Goal: Task Accomplishment & Management: Complete application form

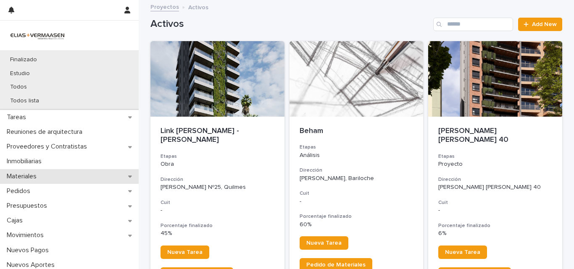
scroll to position [126, 0]
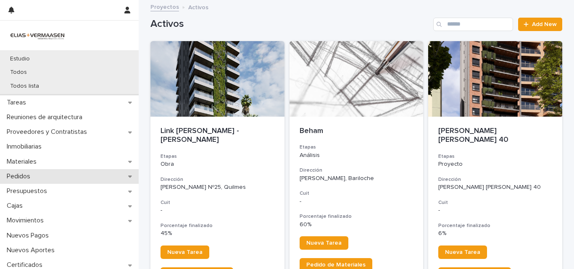
click at [56, 174] on div "Pedidos" at bounding box center [69, 176] width 139 height 15
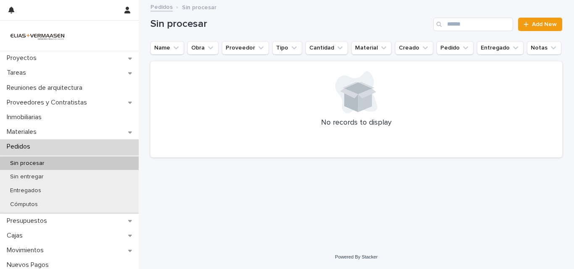
click at [57, 157] on div "Sin procesar" at bounding box center [69, 164] width 139 height 14
click at [532, 18] on link "Add New" at bounding box center [540, 24] width 44 height 13
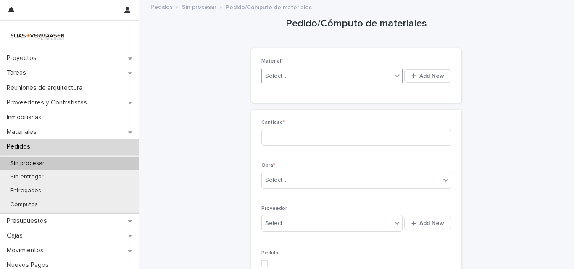
click at [285, 74] on div "Select..." at bounding box center [327, 76] width 130 height 14
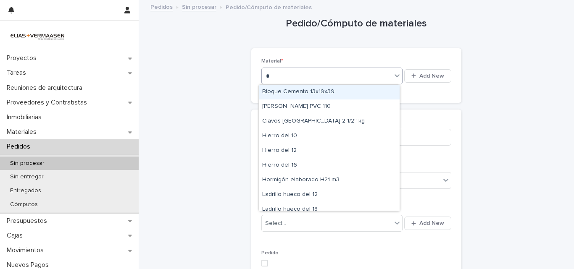
type input "**"
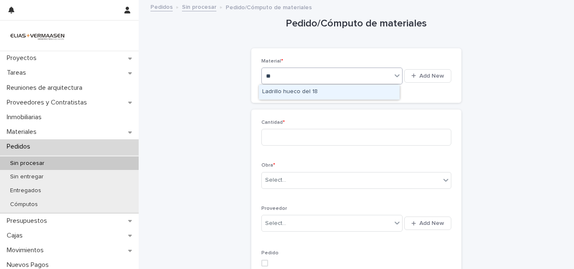
click at [304, 95] on div "Ladrillo hueco del 18" at bounding box center [329, 92] width 141 height 15
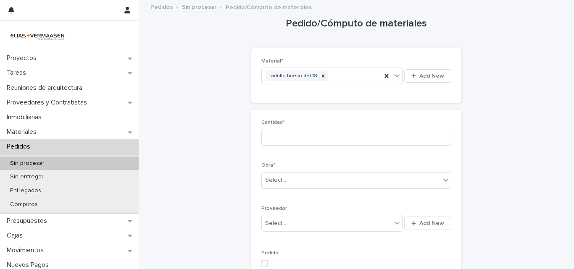
click at [300, 147] on div "Cantidad *" at bounding box center [356, 136] width 190 height 33
click at [300, 141] on input at bounding box center [356, 137] width 190 height 17
type input "*"
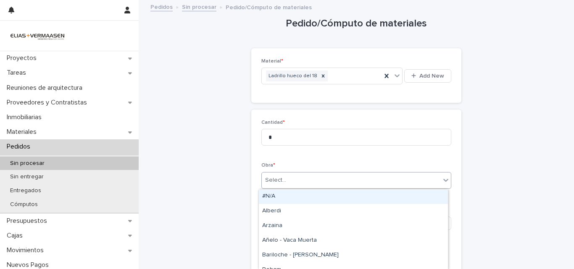
click at [289, 174] on div "Select..." at bounding box center [351, 181] width 179 height 14
type input "*****"
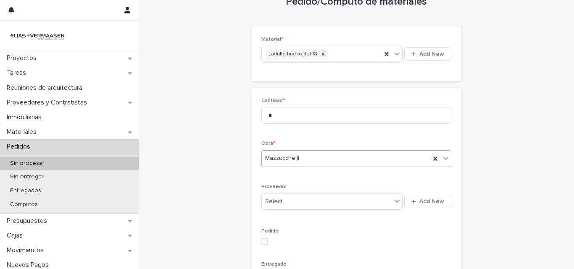
scroll to position [42, 0]
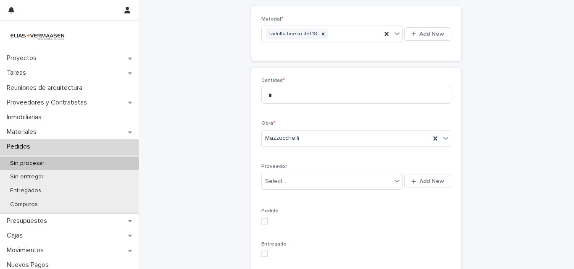
click at [297, 191] on div "Select... Add New" at bounding box center [356, 181] width 190 height 20
click at [303, 185] on div "Select..." at bounding box center [327, 182] width 130 height 14
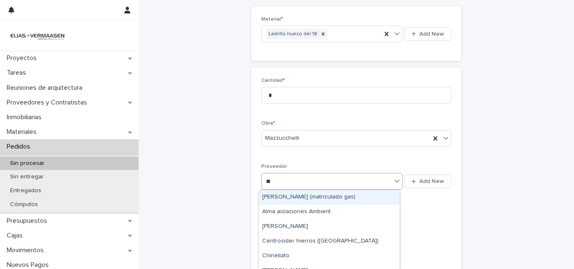
type input "***"
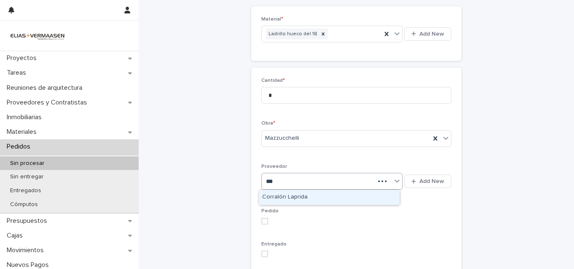
click at [300, 195] on div "Corralón Laprida" at bounding box center [329, 197] width 141 height 15
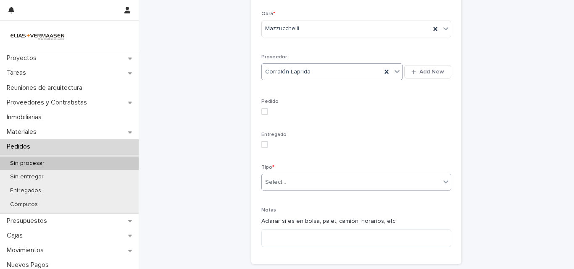
scroll to position [168, 0]
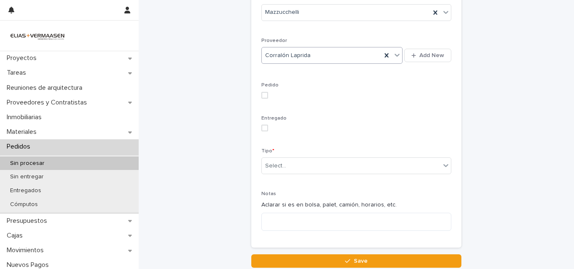
drag, startPoint x: 263, startPoint y: 94, endPoint x: 263, endPoint y: 108, distance: 13.9
click at [263, 95] on span at bounding box center [264, 95] width 7 height 7
drag, startPoint x: 261, startPoint y: 137, endPoint x: 261, endPoint y: 129, distance: 7.1
click at [261, 132] on div "Entregado" at bounding box center [356, 127] width 190 height 23
click at [261, 129] on span at bounding box center [264, 128] width 7 height 7
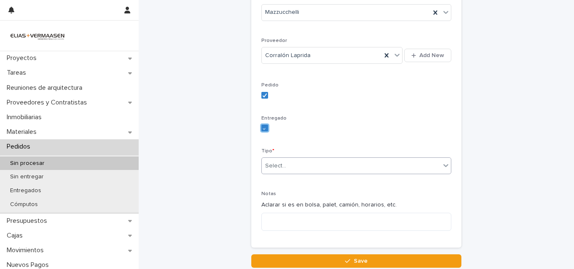
click at [268, 171] on div "Select..." at bounding box center [351, 166] width 179 height 14
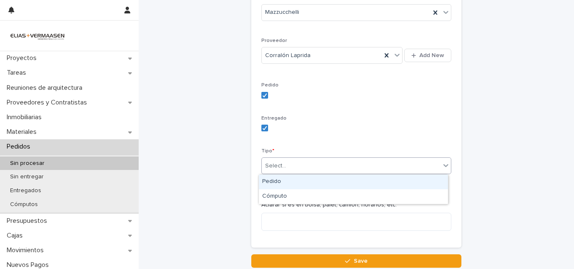
click at [271, 184] on div "Pedido" at bounding box center [353, 182] width 189 height 15
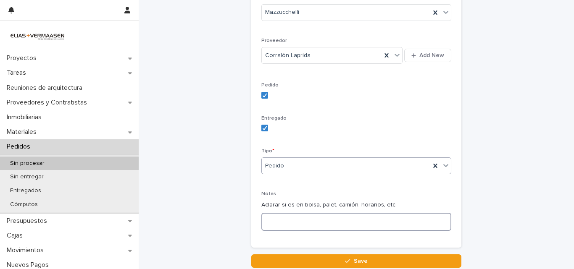
click at [287, 229] on textarea at bounding box center [356, 222] width 190 height 18
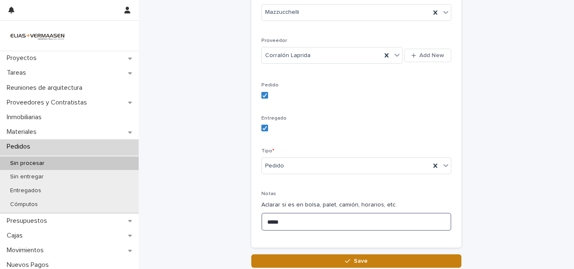
type textarea "*****"
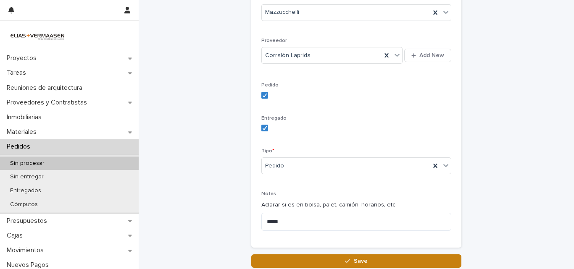
click at [353, 267] on button "Save" at bounding box center [356, 261] width 210 height 13
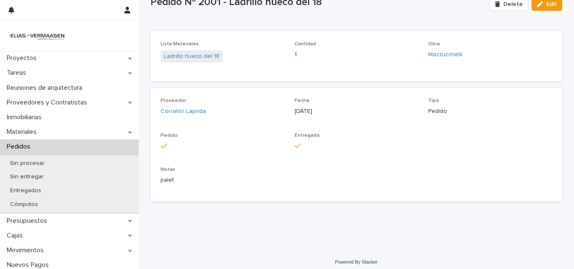
scroll to position [35, 0]
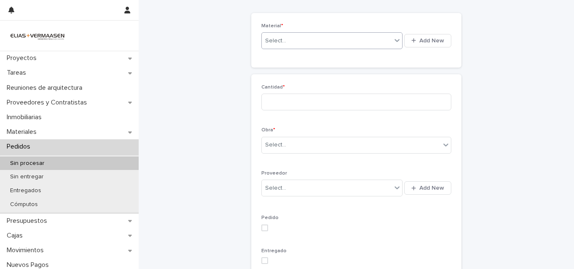
click at [311, 42] on div "Select..." at bounding box center [327, 41] width 130 height 14
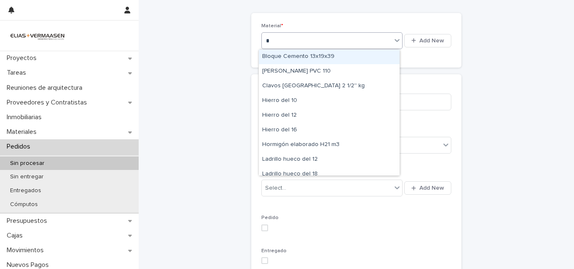
type input "**"
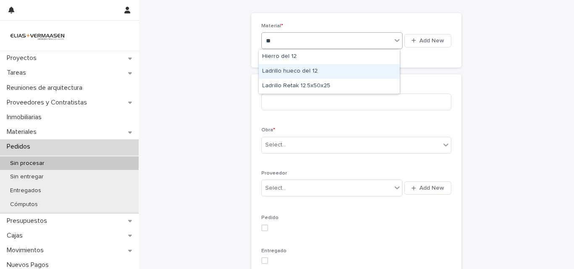
click at [300, 74] on div "Ladrillo hueco del 12" at bounding box center [329, 71] width 141 height 15
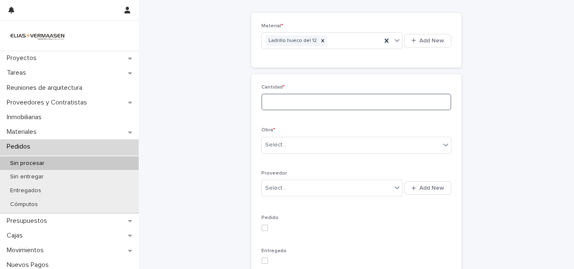
click at [290, 102] on input at bounding box center [356, 102] width 190 height 17
type input "*"
drag, startPoint x: 389, startPoint y: 162, endPoint x: 389, endPoint y: 154, distance: 8.0
click at [389, 162] on div "Cantidad * * Obra * Select... Proveedor Select... Add New Pedido Entregado Tipo…" at bounding box center [356, 227] width 190 height 286
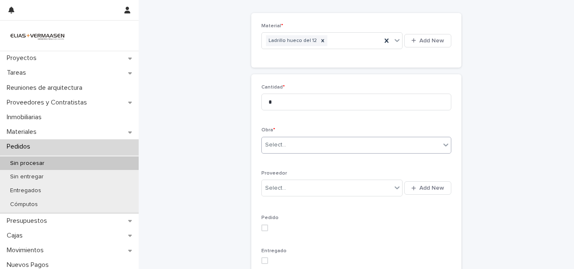
click at [390, 150] on div "Select..." at bounding box center [351, 145] width 179 height 14
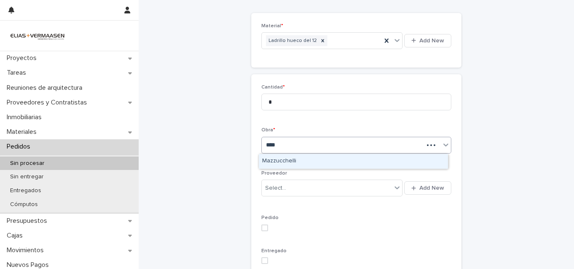
type input "*****"
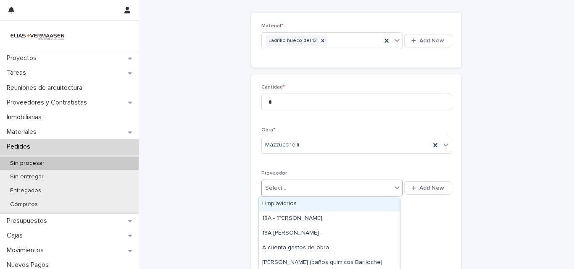
click at [386, 182] on div "Select..." at bounding box center [327, 189] width 130 height 14
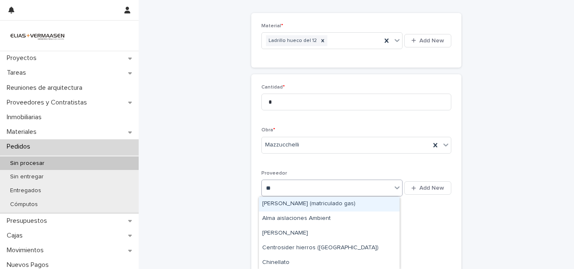
type input "***"
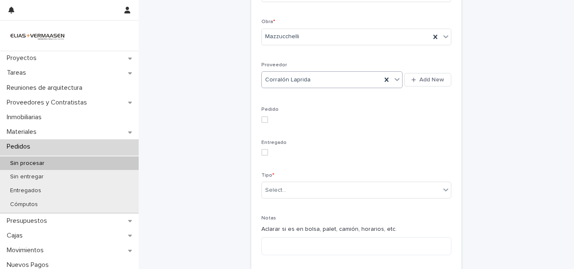
scroll to position [203, 0]
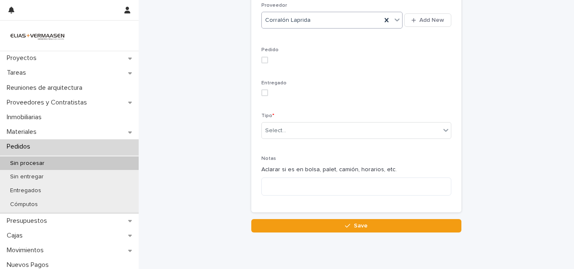
click at [263, 60] on span at bounding box center [264, 60] width 7 height 7
click at [261, 94] on div "Entregado" at bounding box center [356, 91] width 190 height 23
click at [261, 94] on span at bounding box center [264, 92] width 7 height 7
click at [266, 128] on div "Select..." at bounding box center [275, 130] width 21 height 9
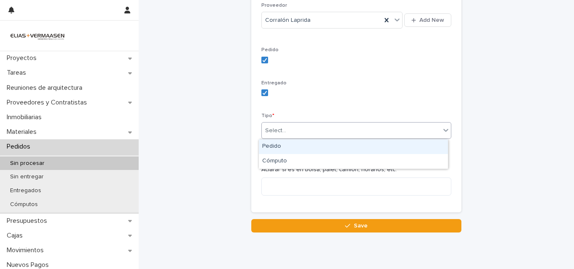
click at [266, 147] on div "Pedido" at bounding box center [353, 146] width 189 height 15
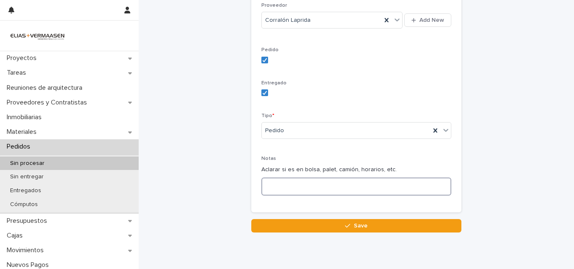
click at [280, 183] on textarea at bounding box center [356, 187] width 190 height 18
click at [284, 183] on textarea at bounding box center [356, 187] width 190 height 18
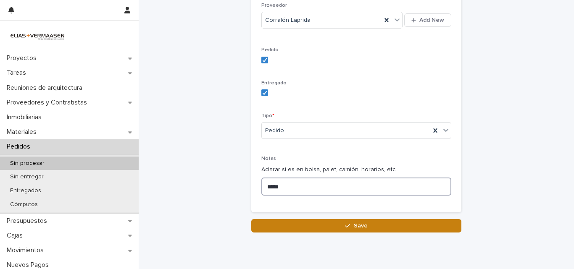
type textarea "*****"
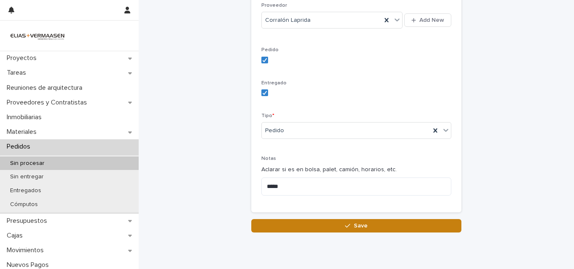
click at [324, 229] on button "Save" at bounding box center [356, 225] width 210 height 13
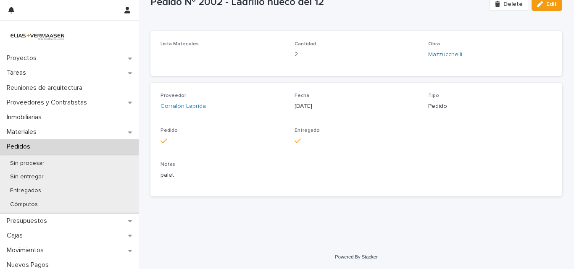
scroll to position [35, 0]
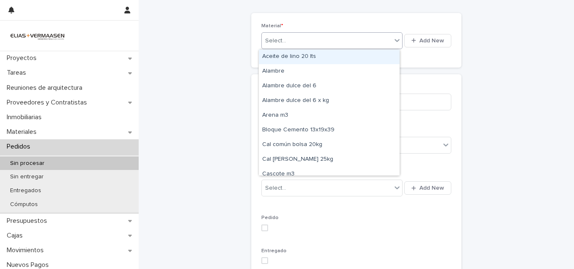
click at [290, 42] on div "Select..." at bounding box center [327, 41] width 130 height 14
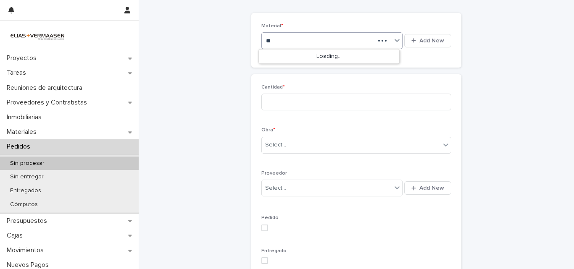
type input "*"
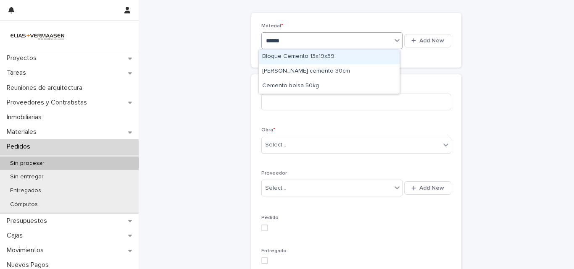
type input "*******"
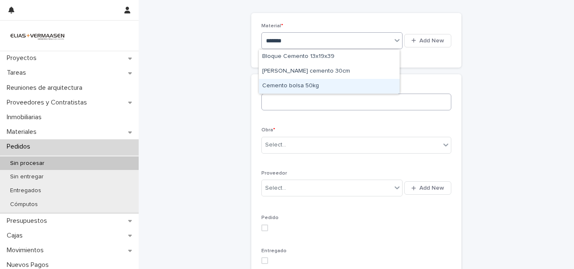
click at [292, 88] on div "Cemento bolsa 50kg" at bounding box center [329, 86] width 141 height 15
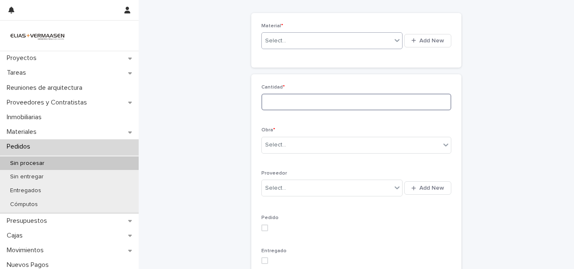
click at [293, 98] on input at bounding box center [356, 102] width 190 height 17
type input "**"
click at [358, 146] on div "Select..." at bounding box center [351, 145] width 179 height 14
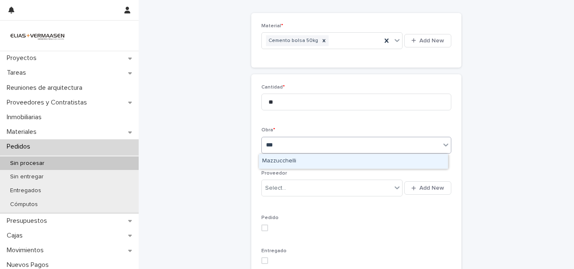
type input "****"
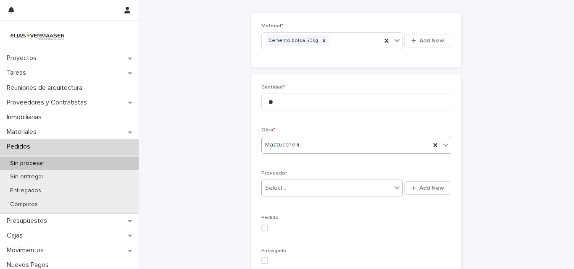
click at [345, 180] on div "Select..." at bounding box center [331, 188] width 141 height 17
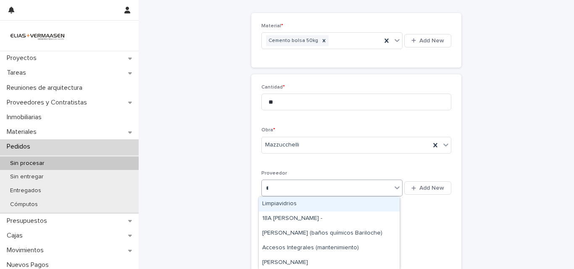
type input "***"
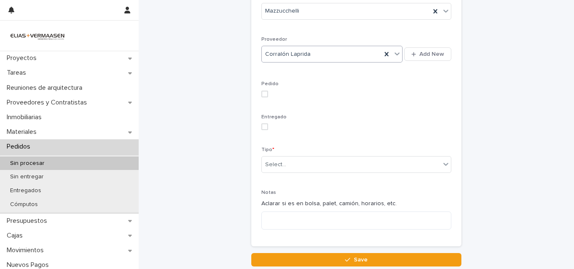
scroll to position [203, 0]
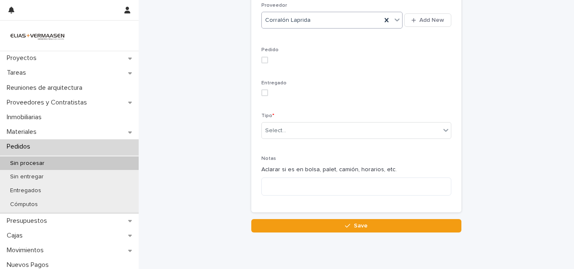
click at [265, 61] on label at bounding box center [356, 60] width 190 height 7
drag, startPoint x: 259, startPoint y: 99, endPoint x: 263, endPoint y: 93, distance: 7.2
click at [261, 97] on div "Entregado" at bounding box center [356, 91] width 190 height 23
click at [263, 93] on span at bounding box center [264, 92] width 7 height 7
click at [276, 141] on div "Tipo * Select..." at bounding box center [356, 129] width 190 height 33
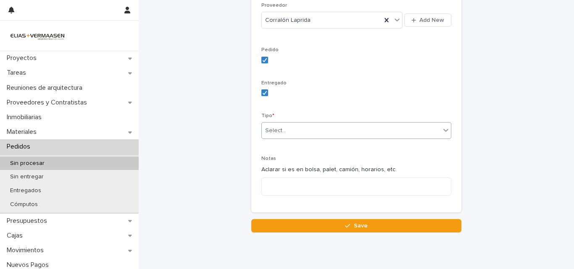
click at [278, 132] on div "Select..." at bounding box center [275, 130] width 21 height 9
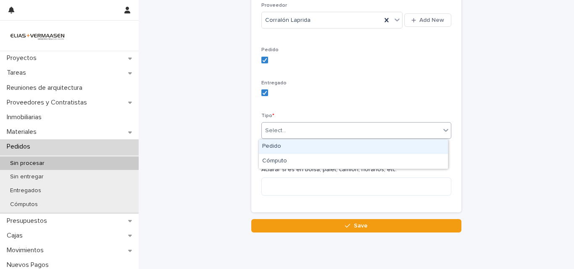
click at [276, 142] on div "Pedido" at bounding box center [353, 146] width 189 height 15
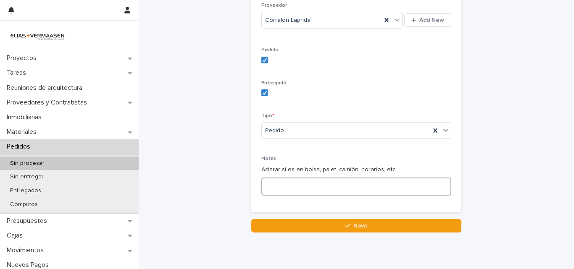
click at [276, 181] on textarea at bounding box center [356, 187] width 190 height 18
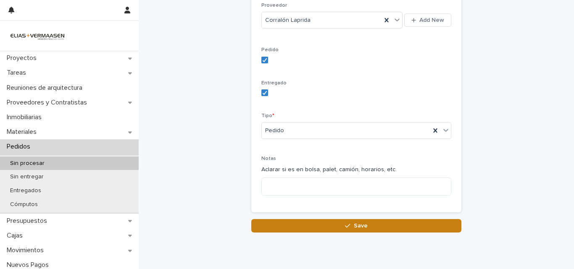
click at [272, 229] on button "Save" at bounding box center [356, 225] width 210 height 13
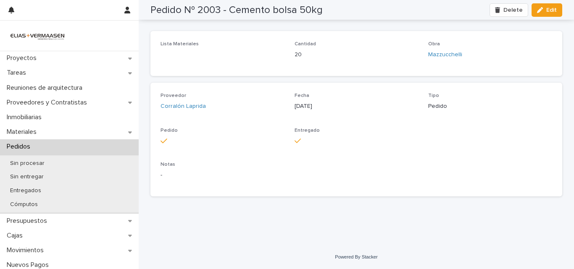
scroll to position [30, 0]
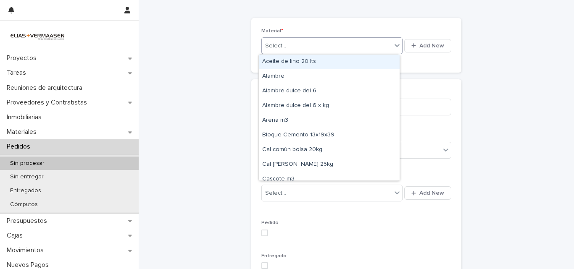
click at [278, 42] on div "Select..." at bounding box center [275, 46] width 21 height 9
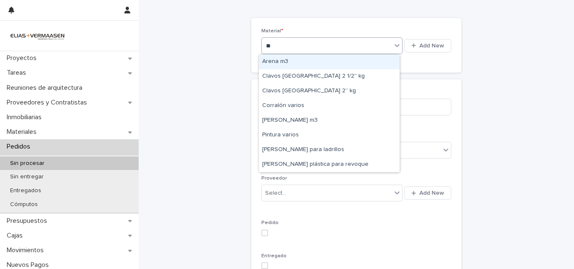
type input "***"
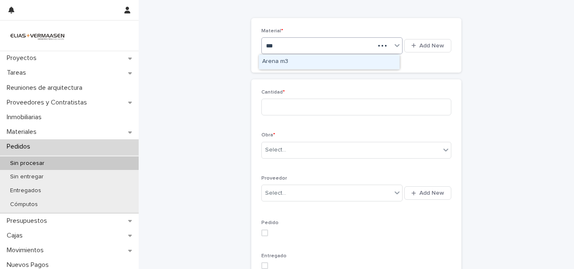
click at [292, 59] on div "Arena m3" at bounding box center [329, 62] width 141 height 15
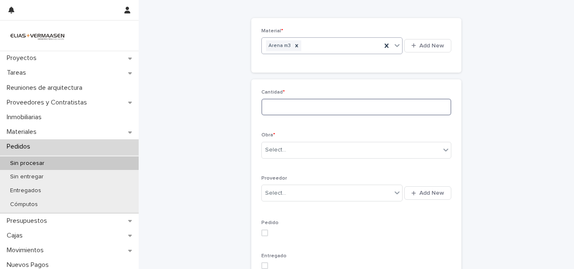
click at [295, 101] on input at bounding box center [356, 107] width 190 height 17
click at [295, 103] on input at bounding box center [356, 107] width 190 height 17
type input "*"
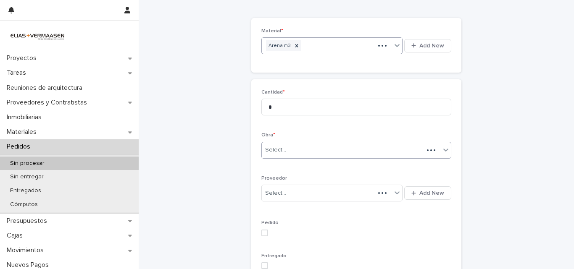
click at [285, 149] on div "Select..." at bounding box center [343, 150] width 162 height 14
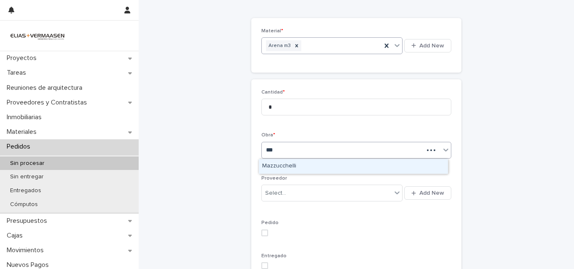
type input "****"
click at [286, 163] on div "Mazzucchelli" at bounding box center [353, 166] width 189 height 15
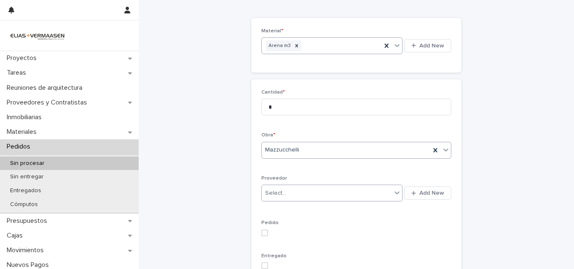
click at [287, 192] on div "Select..." at bounding box center [327, 194] width 130 height 14
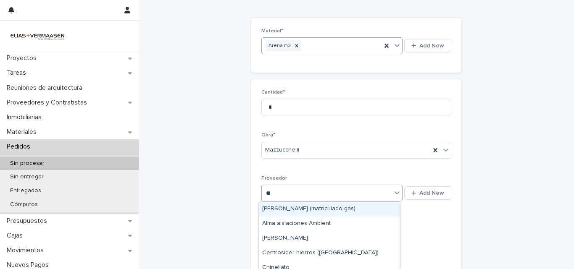
type input "***"
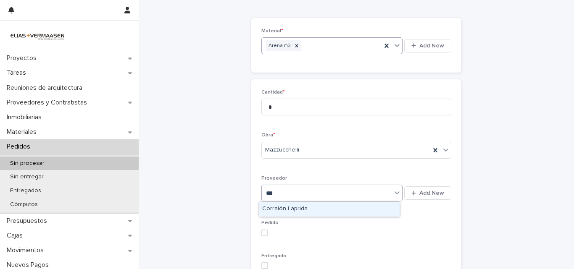
drag, startPoint x: 285, startPoint y: 207, endPoint x: 280, endPoint y: 202, distance: 6.5
click at [284, 207] on div "Corralón Laprida" at bounding box center [329, 209] width 141 height 15
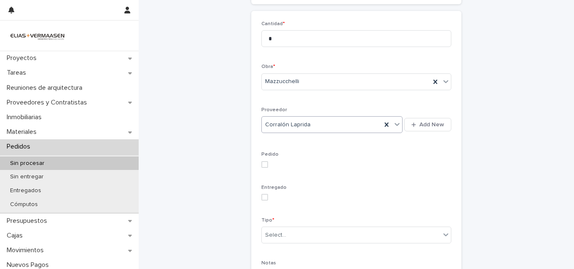
scroll to position [114, 0]
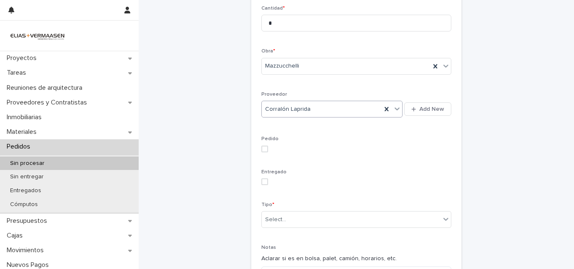
click at [261, 152] on span at bounding box center [264, 149] width 7 height 7
click at [261, 179] on span at bounding box center [264, 182] width 7 height 7
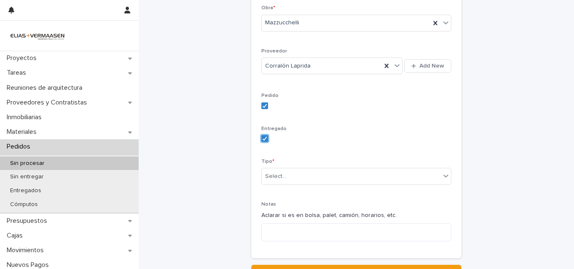
scroll to position [198, 0]
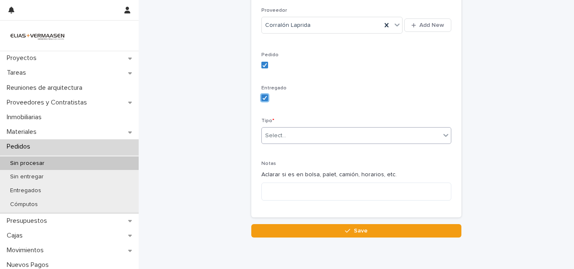
click at [294, 140] on div "Select..." at bounding box center [351, 136] width 179 height 14
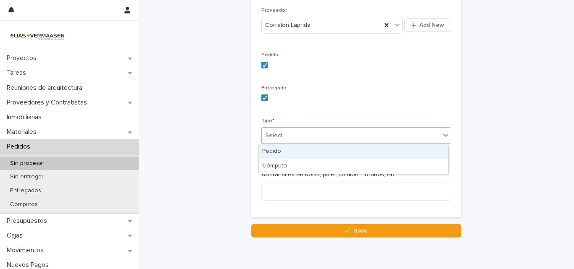
click at [287, 150] on div "Pedido" at bounding box center [353, 152] width 189 height 15
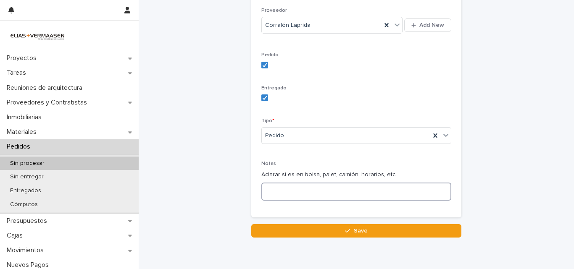
click at [284, 195] on textarea at bounding box center [356, 192] width 190 height 18
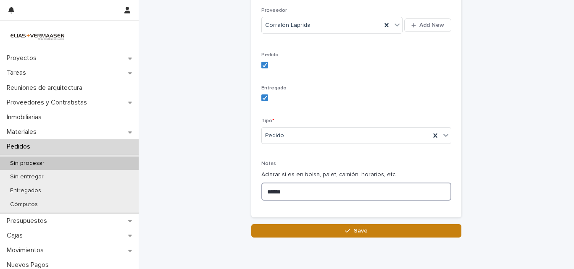
type textarea "******"
click at [318, 233] on button "Save" at bounding box center [356, 230] width 210 height 13
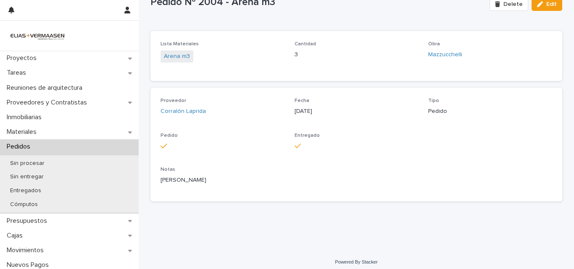
scroll to position [35, 0]
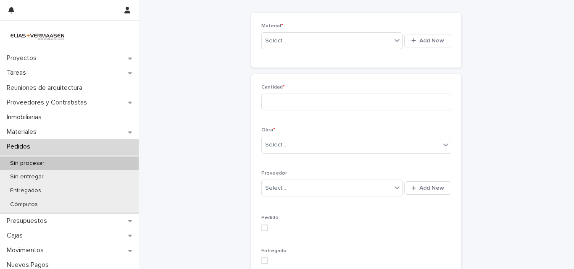
click at [346, 31] on div "Select... Add New" at bounding box center [356, 41] width 190 height 20
click at [293, 39] on div "Select..." at bounding box center [327, 41] width 130 height 14
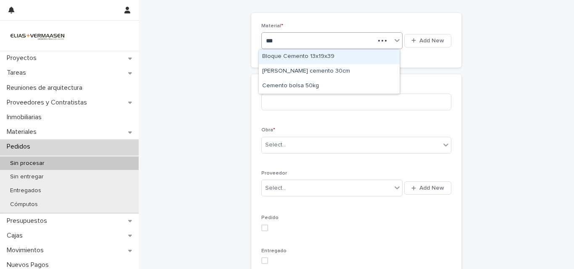
type input "****"
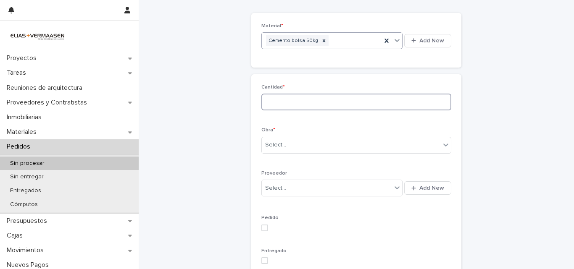
click at [310, 103] on input at bounding box center [356, 102] width 190 height 17
type input "*"
click at [387, 40] on icon at bounding box center [386, 41] width 8 height 8
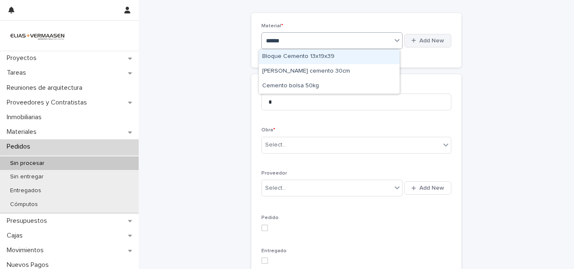
type input "*******"
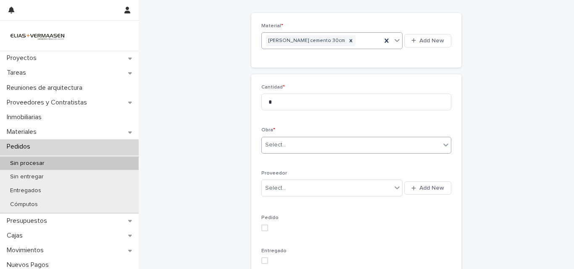
click at [333, 139] on div "Select..." at bounding box center [351, 145] width 179 height 14
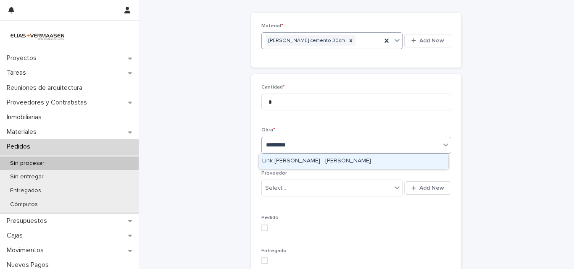
type input "**********"
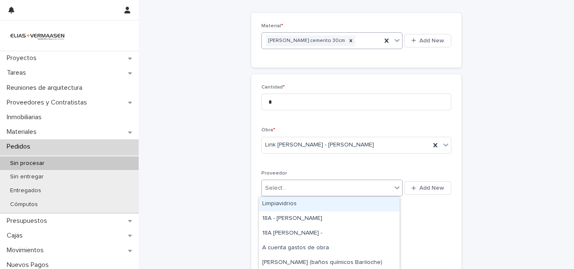
click at [301, 184] on div "Select..." at bounding box center [327, 189] width 130 height 14
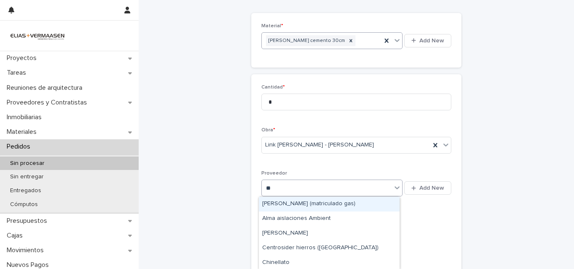
type input "***"
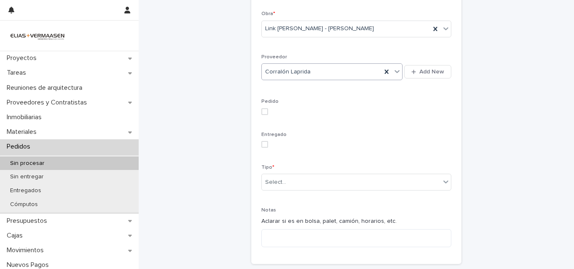
scroll to position [232, 0]
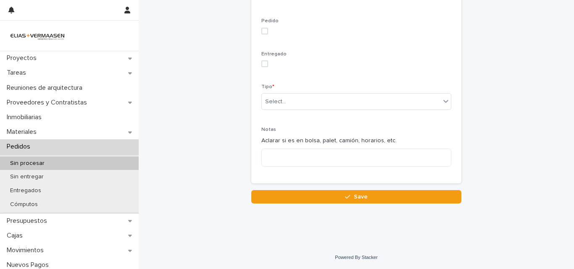
click at [262, 34] on span at bounding box center [264, 31] width 7 height 7
click at [261, 65] on span at bounding box center [264, 64] width 7 height 7
click at [270, 105] on div "Select..." at bounding box center [275, 101] width 21 height 9
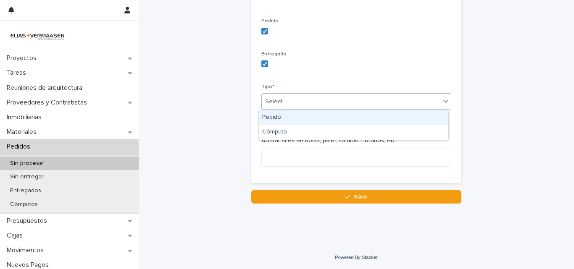
click at [274, 117] on div "Pedido" at bounding box center [353, 117] width 189 height 15
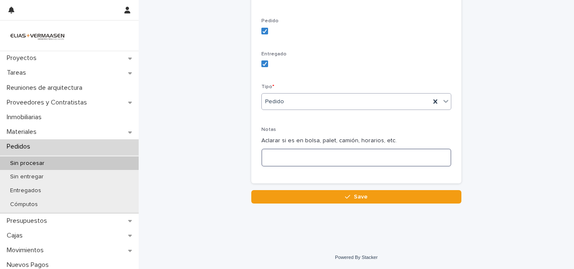
click at [278, 150] on textarea at bounding box center [356, 158] width 190 height 18
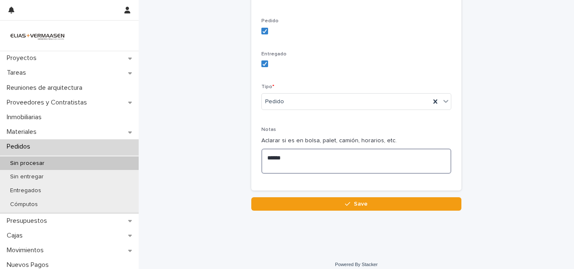
type textarea "*****"
click at [309, 213] on div "Loading... Saving… Loading... Saving… Pedido/Cómputo de materiales Loading... S…" at bounding box center [356, 0] width 420 height 463
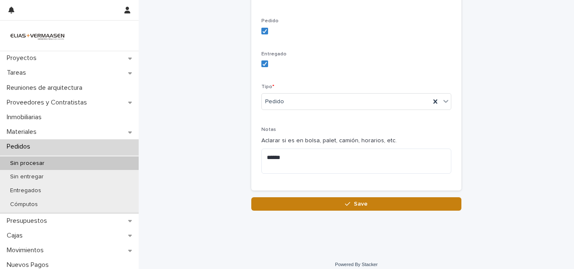
click at [309, 205] on button "Save" at bounding box center [356, 203] width 210 height 13
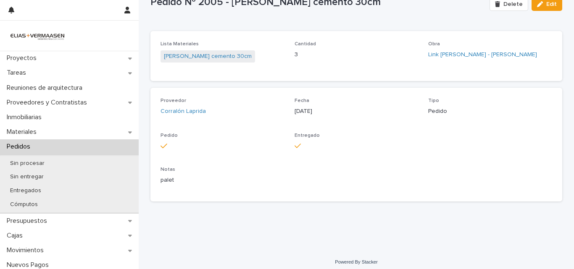
scroll to position [35, 0]
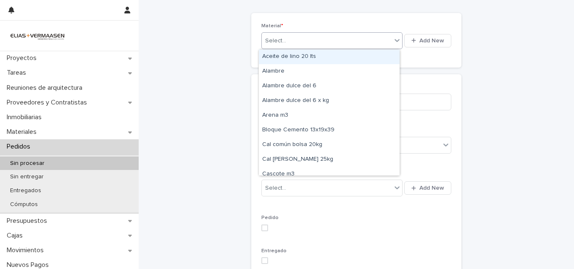
click at [308, 44] on div "Select..." at bounding box center [327, 41] width 130 height 14
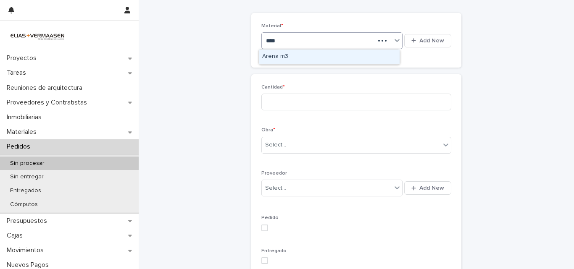
type input "*****"
click at [334, 55] on div "Arena m3" at bounding box center [329, 57] width 141 height 15
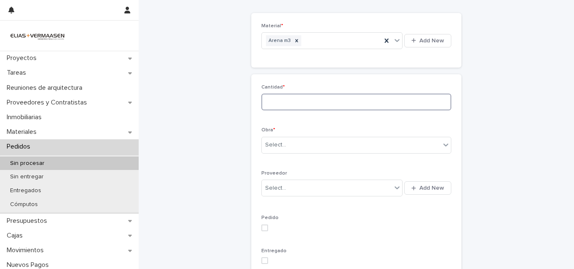
click at [328, 97] on input at bounding box center [356, 102] width 190 height 17
type input "*"
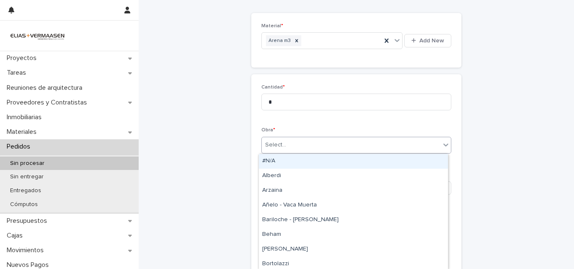
click at [380, 142] on div "Select..." at bounding box center [351, 145] width 179 height 14
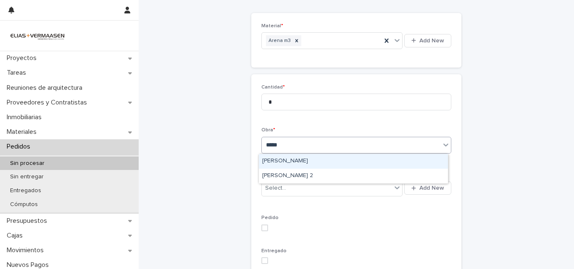
type input "******"
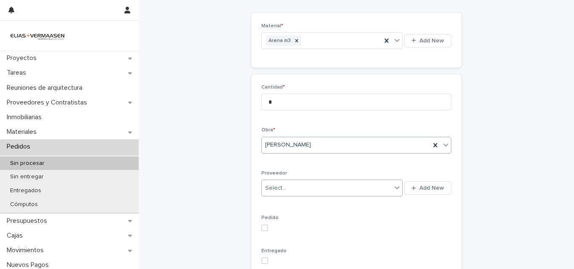
click at [291, 186] on div "Select..." at bounding box center [327, 189] width 130 height 14
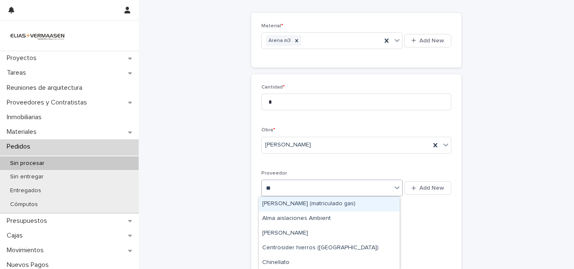
type input "***"
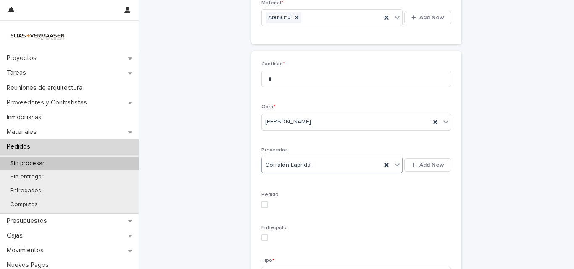
scroll to position [119, 0]
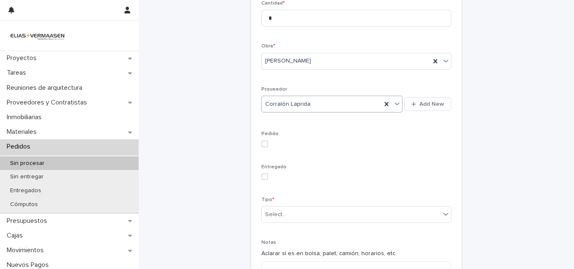
click at [261, 145] on span at bounding box center [264, 144] width 7 height 7
click at [263, 172] on div "Entregado" at bounding box center [356, 175] width 190 height 23
drag, startPoint x: 263, startPoint y: 181, endPoint x: 262, endPoint y: 176, distance: 5.1
click at [262, 178] on div "Entregado" at bounding box center [356, 175] width 190 height 23
click at [262, 173] on div "Entregado" at bounding box center [356, 175] width 190 height 23
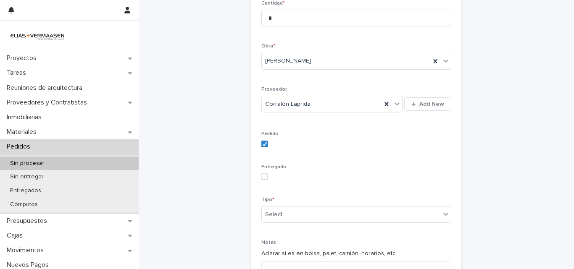
click at [261, 176] on span at bounding box center [264, 177] width 7 height 7
click at [265, 213] on div "Select..." at bounding box center [275, 214] width 21 height 9
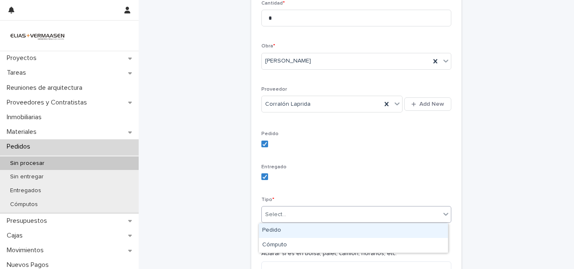
click at [262, 230] on div "Pedido" at bounding box center [353, 231] width 189 height 15
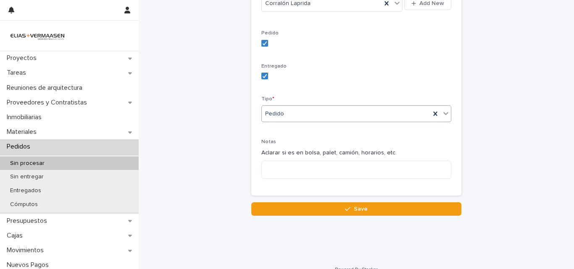
scroll to position [232, 0]
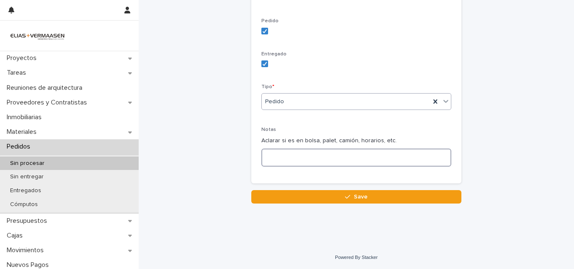
click at [276, 156] on textarea at bounding box center [356, 158] width 190 height 18
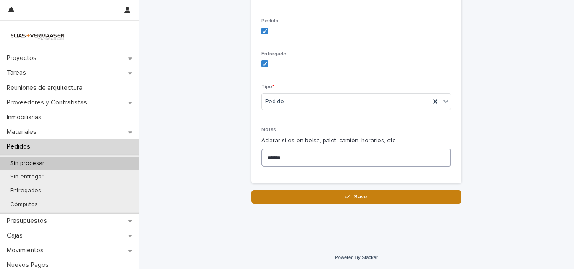
type textarea "******"
drag, startPoint x: 352, startPoint y: 203, endPoint x: 351, endPoint y: 193, distance: 9.7
click at [352, 202] on button "Save" at bounding box center [356, 196] width 210 height 13
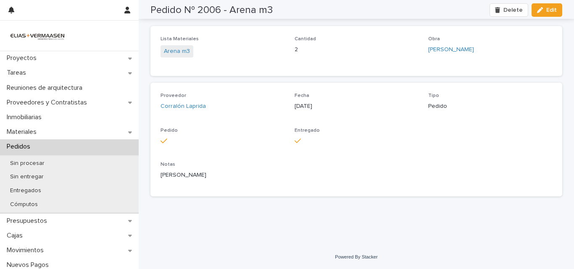
scroll to position [35, 0]
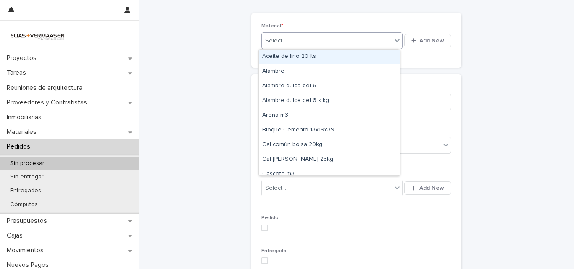
click at [321, 43] on div "Select..." at bounding box center [327, 41] width 130 height 14
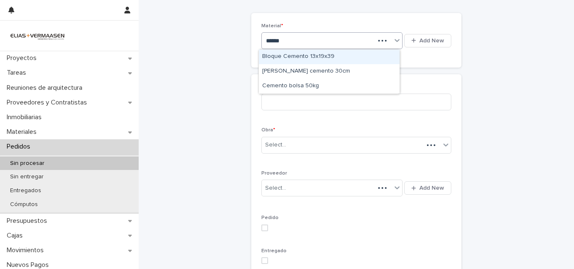
type input "*******"
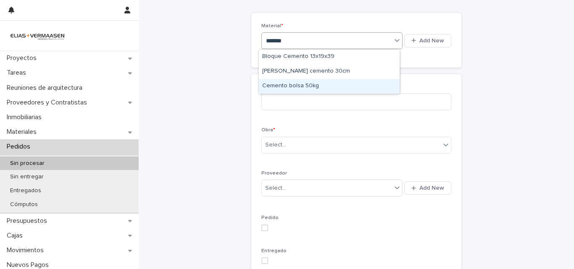
drag, startPoint x: 329, startPoint y: 87, endPoint x: 321, endPoint y: 86, distance: 8.4
click at [330, 87] on div "Cemento bolsa 50kg" at bounding box center [329, 86] width 141 height 15
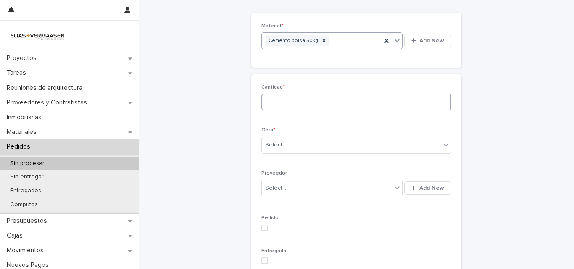
click at [281, 98] on input at bounding box center [356, 102] width 190 height 17
type input "**"
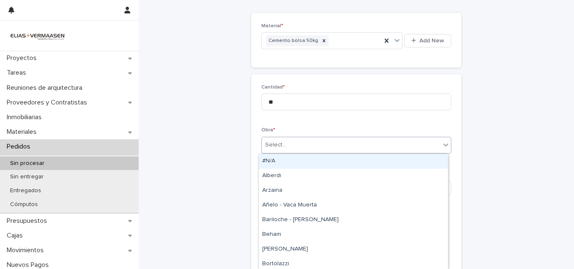
click at [297, 148] on div "Select..." at bounding box center [351, 145] width 179 height 14
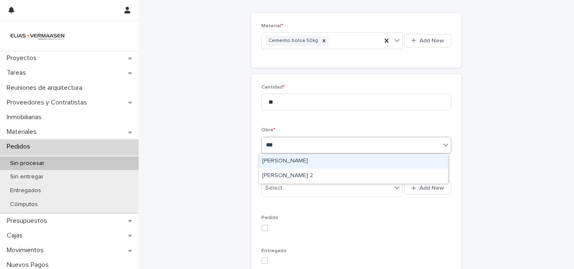
type input "****"
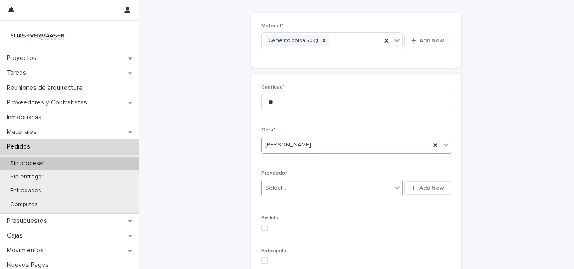
drag, startPoint x: 374, startPoint y: 190, endPoint x: 336, endPoint y: 187, distance: 38.3
click at [368, 190] on div "Select..." at bounding box center [327, 189] width 130 height 14
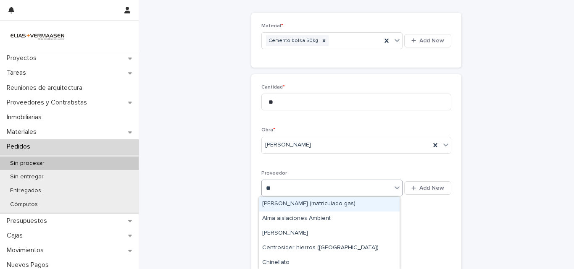
type input "***"
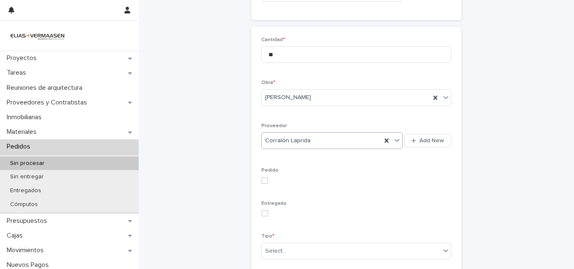
scroll to position [161, 0]
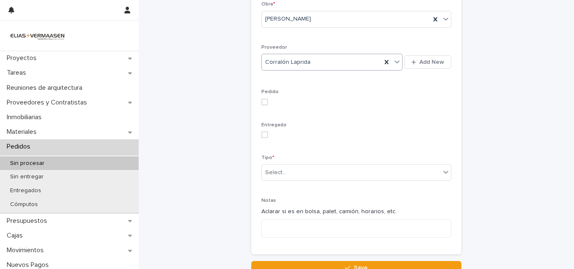
drag, startPoint x: 259, startPoint y: 100, endPoint x: 262, endPoint y: 121, distance: 21.2
click at [261, 101] on span at bounding box center [264, 102] width 7 height 7
click at [262, 141] on div "Entregado" at bounding box center [356, 133] width 190 height 23
click at [261, 138] on div "Entregado" at bounding box center [356, 133] width 190 height 23
click at [262, 128] on p "Entregado" at bounding box center [356, 125] width 190 height 6
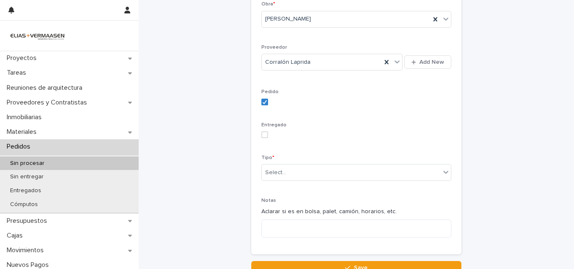
click at [263, 133] on span at bounding box center [264, 135] width 7 height 7
click at [274, 188] on div "Cantidad * ** Obra * [PERSON_NAME] Proveedor Corralón Laprida Add New Pedido En…" at bounding box center [356, 101] width 190 height 286
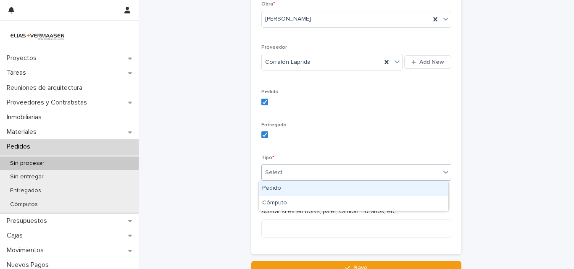
click at [278, 181] on div "Select..." at bounding box center [356, 172] width 190 height 17
click at [279, 187] on div "Pedido" at bounding box center [353, 189] width 189 height 15
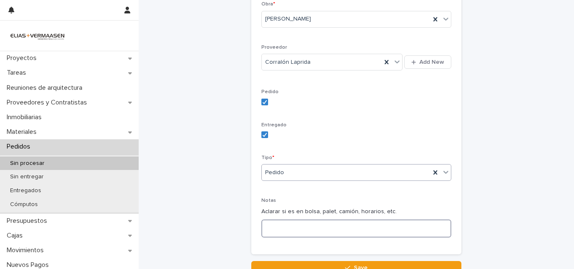
click at [288, 224] on textarea at bounding box center [356, 229] width 190 height 18
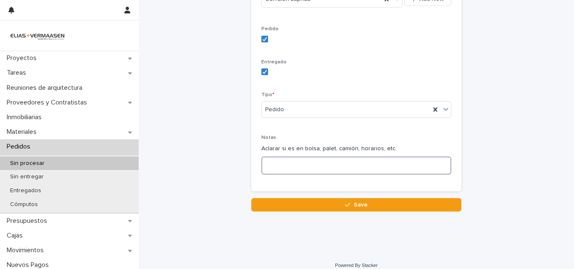
scroll to position [232, 0]
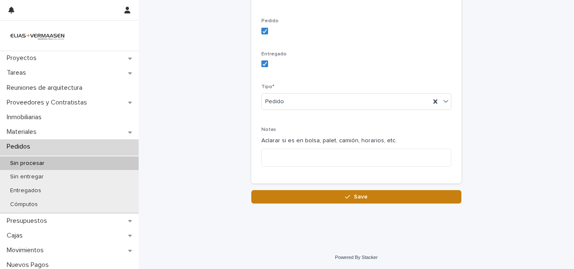
click at [289, 199] on button "Save" at bounding box center [356, 196] width 210 height 13
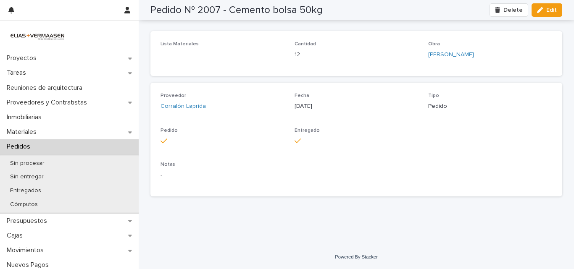
scroll to position [30, 0]
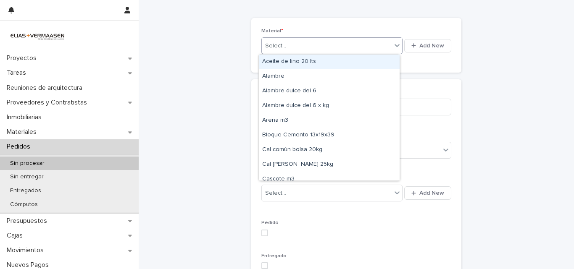
click at [279, 43] on div "Select..." at bounding box center [275, 46] width 21 height 9
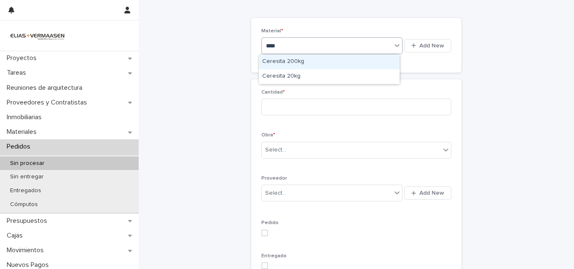
type input "*****"
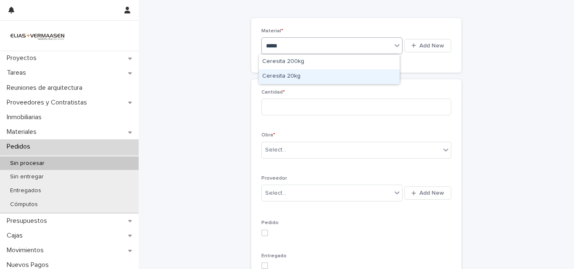
click at [290, 73] on div "Ceresita 20kg" at bounding box center [329, 76] width 141 height 15
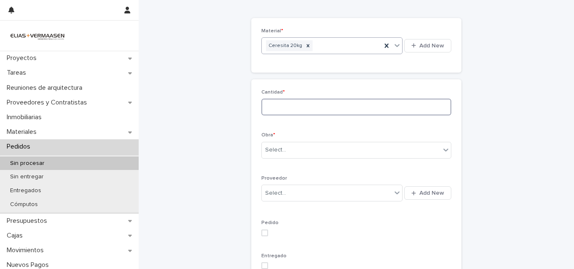
click at [286, 101] on input at bounding box center [356, 107] width 190 height 17
type input "*"
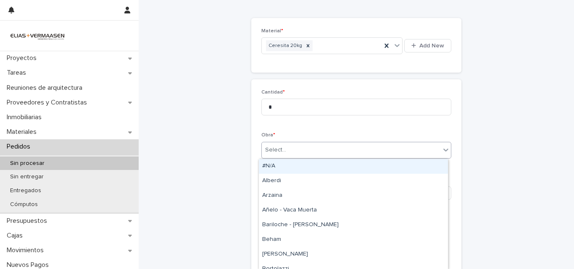
click at [267, 153] on div "Select..." at bounding box center [275, 150] width 21 height 9
type input "**"
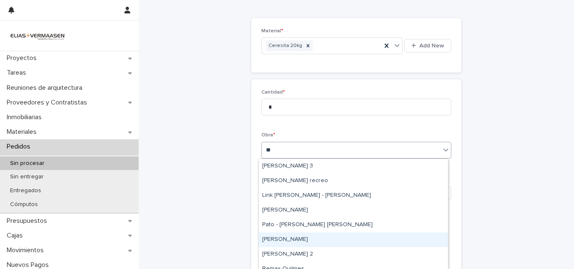
click at [283, 238] on div "[PERSON_NAME]" at bounding box center [353, 240] width 189 height 15
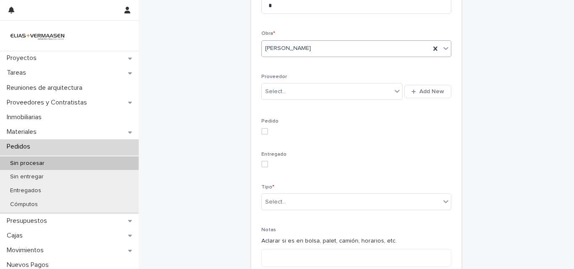
scroll to position [156, 0]
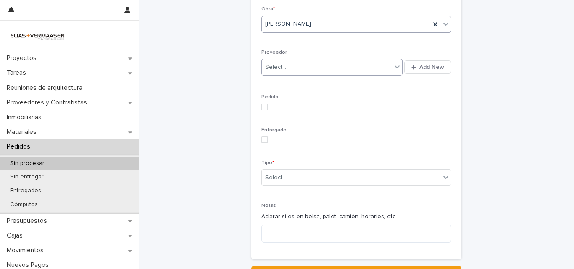
click at [299, 70] on div "Select..." at bounding box center [327, 68] width 130 height 14
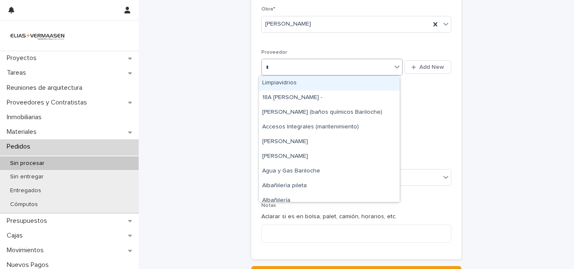
type input "***"
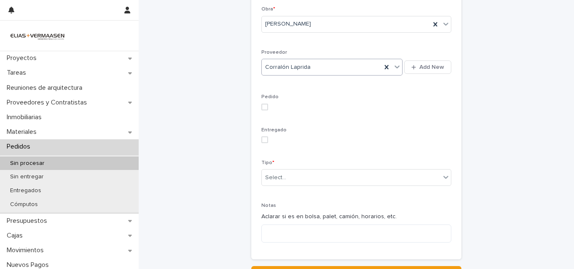
drag, startPoint x: 260, startPoint y: 108, endPoint x: 259, endPoint y: 148, distance: 39.5
click at [261, 110] on div "Pedido" at bounding box center [356, 105] width 190 height 23
click at [261, 150] on div "Cantidad * * Obra * [PERSON_NAME] Proveedor Corralón Laprida Add New Pedido Ent…" at bounding box center [356, 106] width 190 height 286
drag, startPoint x: 260, startPoint y: 144, endPoint x: 261, endPoint y: 135, distance: 8.4
click at [261, 143] on div "Entregado" at bounding box center [356, 138] width 190 height 23
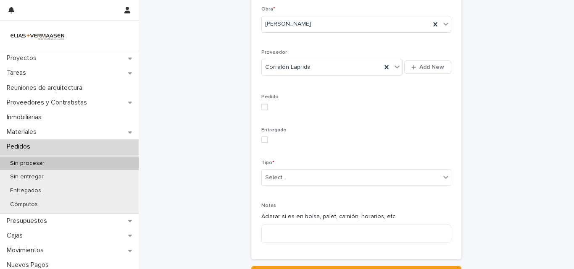
click at [261, 139] on span at bounding box center [264, 140] width 7 height 7
click at [262, 95] on span "Pedido" at bounding box center [269, 97] width 17 height 5
click at [262, 104] on span at bounding box center [264, 107] width 7 height 7
click at [281, 182] on div "Select..." at bounding box center [275, 178] width 21 height 9
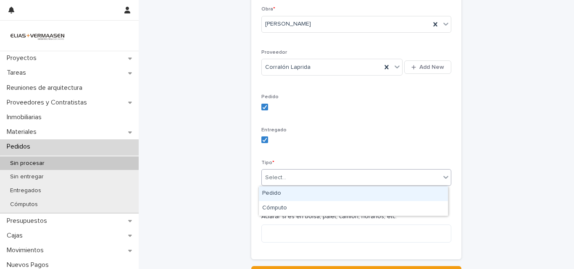
click at [275, 192] on div "Pedido" at bounding box center [353, 194] width 189 height 15
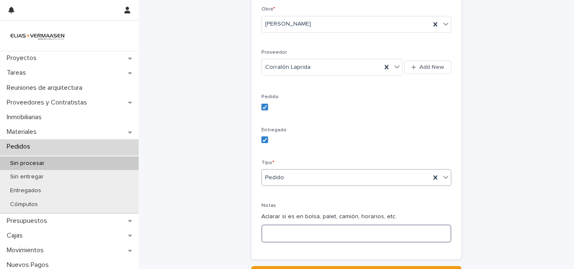
click at [279, 233] on textarea at bounding box center [356, 234] width 190 height 18
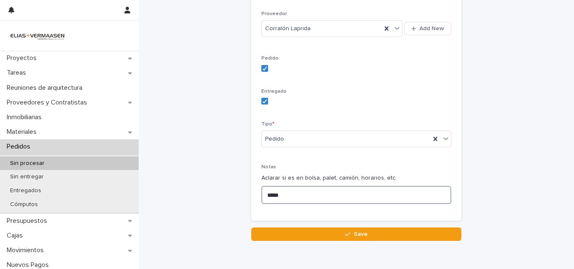
scroll to position [232, 0]
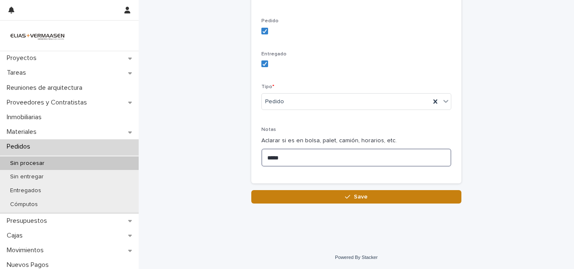
type textarea "*****"
click at [310, 198] on button "Save" at bounding box center [356, 196] width 210 height 13
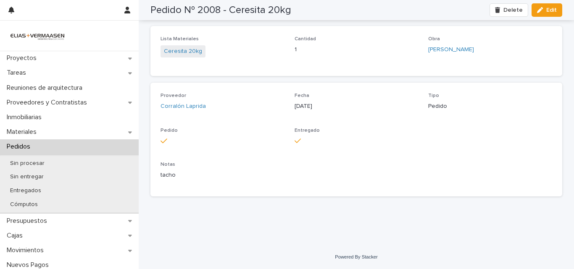
scroll to position [35, 0]
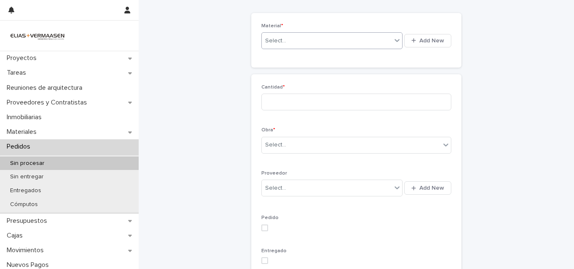
click at [331, 40] on div "Select..." at bounding box center [327, 41] width 130 height 14
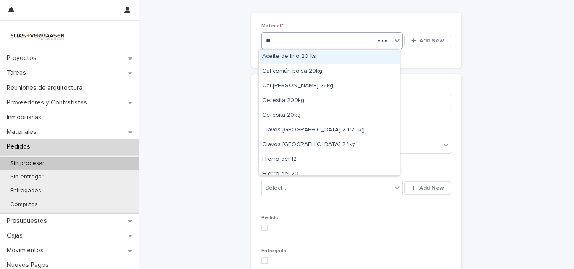
type input "***"
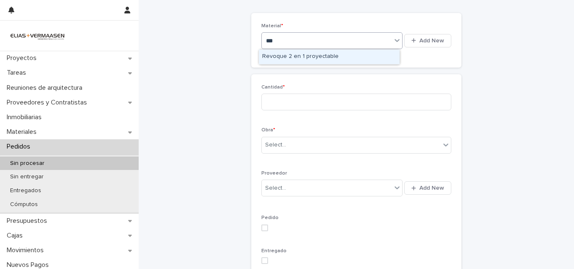
click at [332, 56] on div "Revoque 2 en 1 proyectable" at bounding box center [329, 57] width 141 height 15
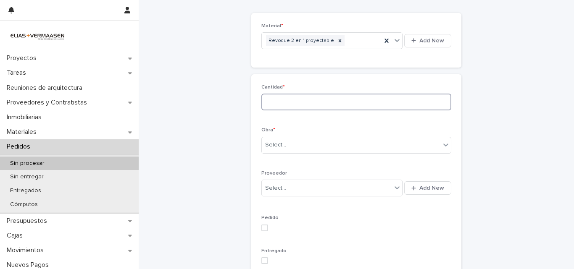
click at [317, 97] on input at bounding box center [356, 102] width 190 height 17
type input "**"
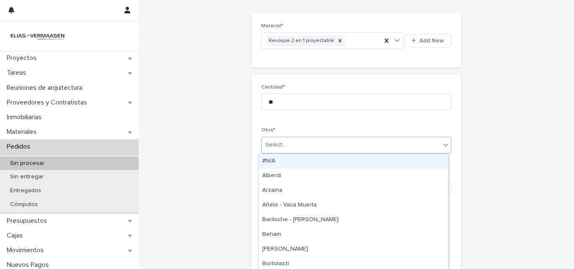
click at [306, 141] on div "Select..." at bounding box center [351, 145] width 179 height 14
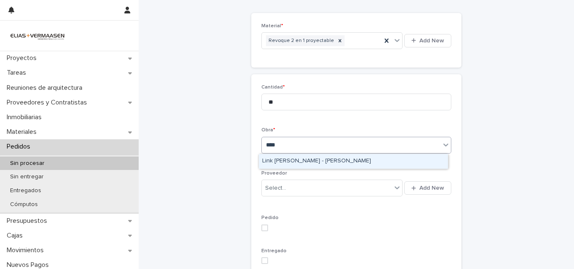
type input "*****"
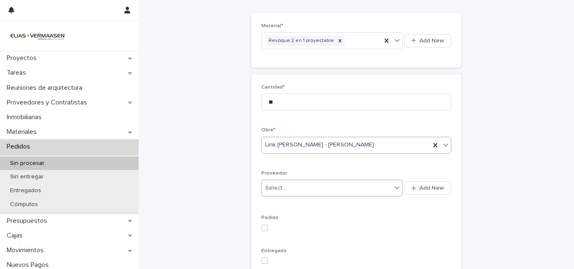
click at [295, 197] on body "Proyectos Tareas Reuniones de arquitectura Proveedores y Contratistas Inmobilia…" at bounding box center [287, 134] width 574 height 269
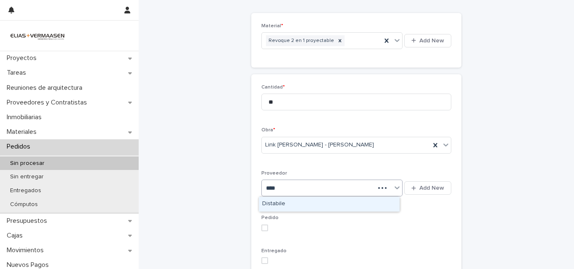
type input "*****"
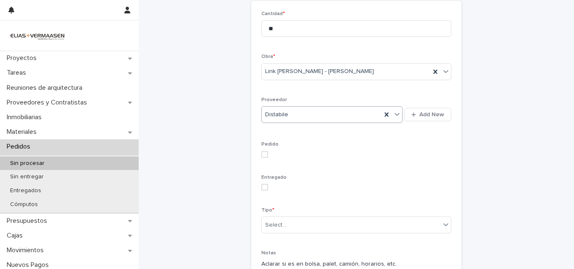
scroll to position [232, 0]
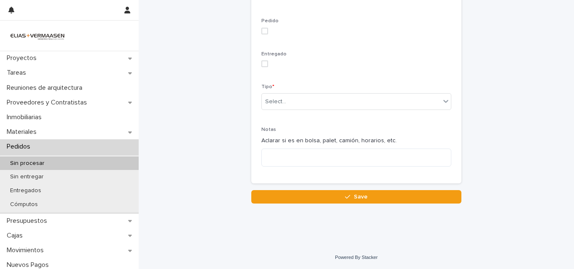
drag, startPoint x: 262, startPoint y: 26, endPoint x: 263, endPoint y: 30, distance: 4.3
click at [262, 26] on div "Pedido" at bounding box center [356, 29] width 190 height 23
click at [263, 31] on span at bounding box center [264, 31] width 7 height 7
click at [262, 65] on span at bounding box center [264, 64] width 7 height 7
click at [273, 102] on div "Select..." at bounding box center [275, 101] width 21 height 9
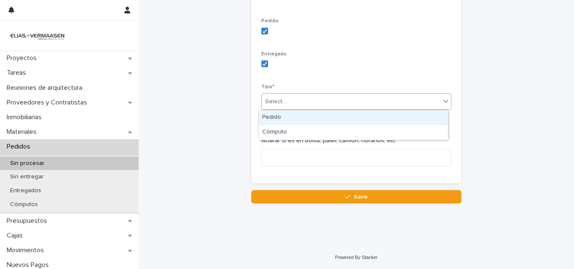
click at [273, 116] on div "Pedido" at bounding box center [353, 117] width 189 height 15
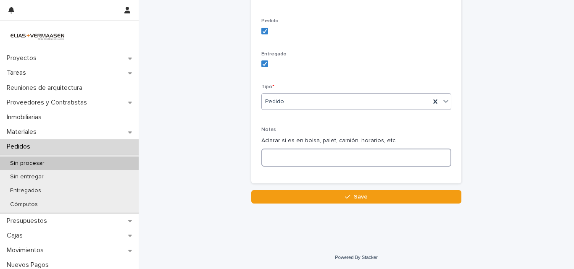
click at [275, 159] on textarea at bounding box center [356, 158] width 190 height 18
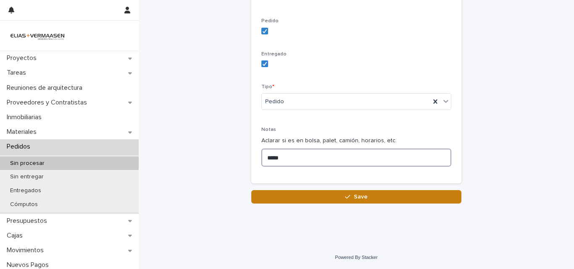
type textarea "*****"
click at [325, 197] on button "Save" at bounding box center [356, 196] width 210 height 13
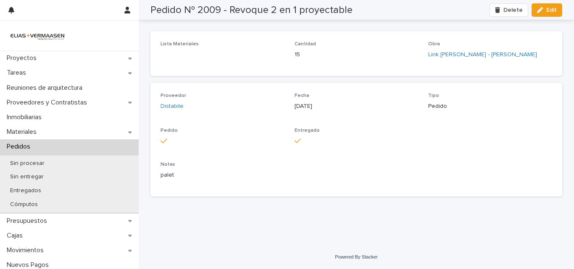
scroll to position [30, 0]
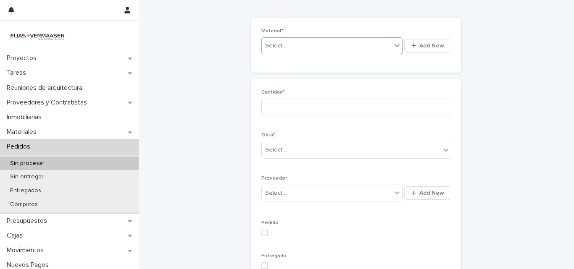
click at [331, 47] on div "Select..." at bounding box center [327, 46] width 130 height 14
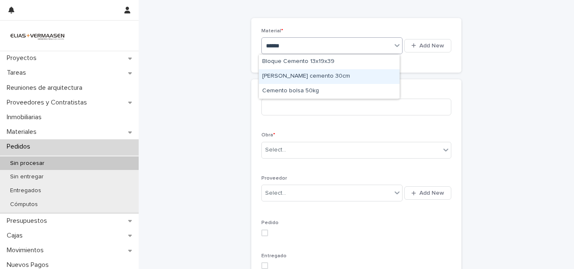
type input "*******"
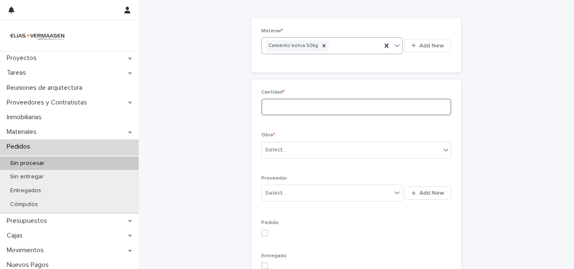
drag, startPoint x: 271, startPoint y: 110, endPoint x: 247, endPoint y: 65, distance: 51.7
click at [268, 102] on input at bounding box center [356, 107] width 190 height 17
type input "*"
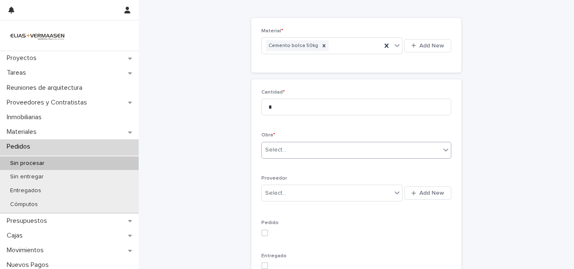
click at [282, 145] on div "Select..." at bounding box center [351, 150] width 179 height 14
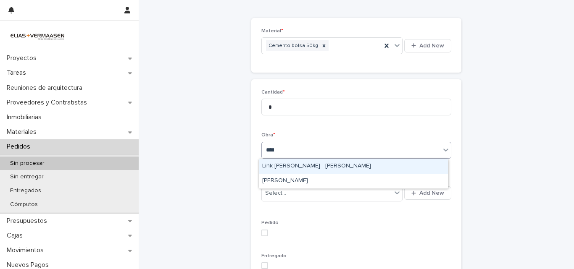
type input "*****"
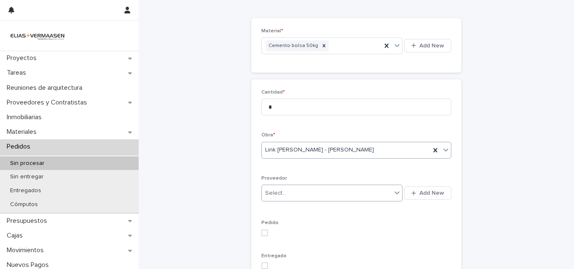
click at [327, 197] on div "Select..." at bounding box center [327, 194] width 130 height 14
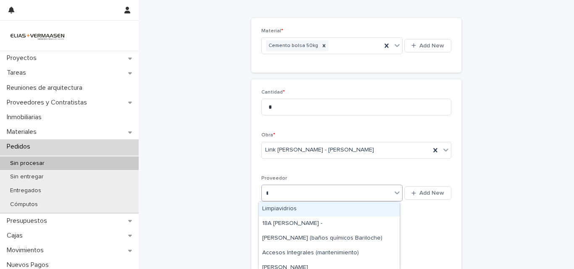
type input "***"
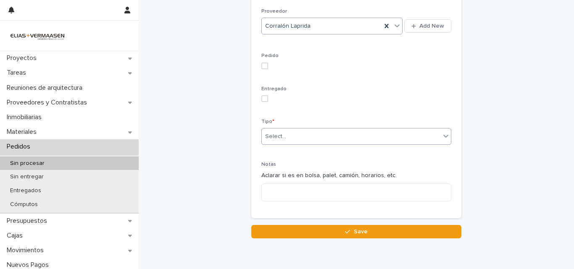
scroll to position [198, 0]
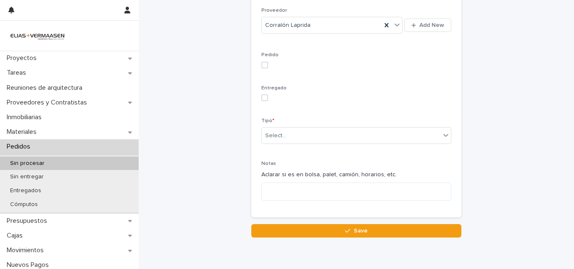
click at [267, 63] on label at bounding box center [356, 65] width 190 height 7
drag, startPoint x: 269, startPoint y: 83, endPoint x: 266, endPoint y: 103, distance: 20.4
click at [268, 92] on div "Cantidad * * Obra * Link Torre - [PERSON_NAME] Corralón Laprida Add New Pedido …" at bounding box center [356, 64] width 190 height 286
click at [265, 103] on div "Entregado" at bounding box center [356, 96] width 190 height 23
click at [261, 98] on span at bounding box center [264, 98] width 7 height 7
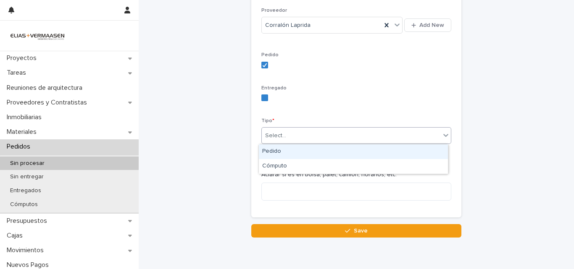
click at [282, 143] on div "Select..." at bounding box center [356, 135] width 190 height 17
click at [284, 147] on div "Pedido" at bounding box center [353, 152] width 189 height 15
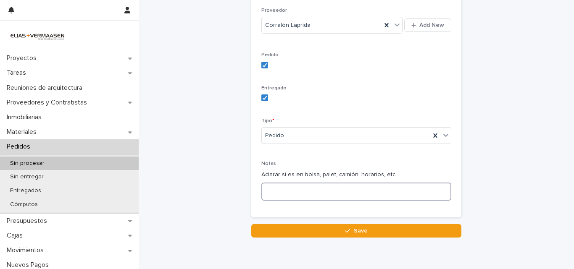
click at [280, 193] on textarea at bounding box center [356, 192] width 190 height 18
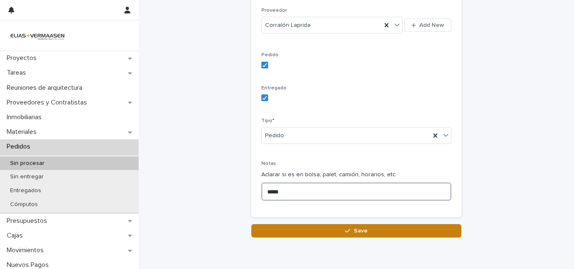
type textarea "*****"
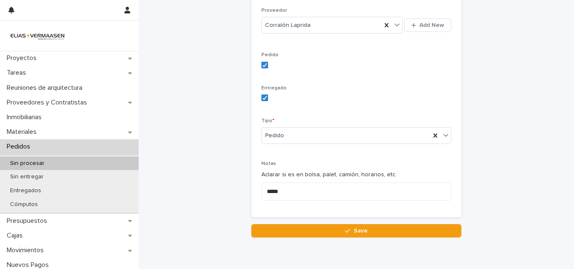
click at [338, 228] on button "Save" at bounding box center [356, 230] width 210 height 13
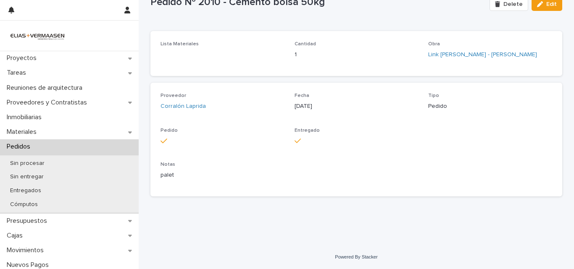
scroll to position [35, 0]
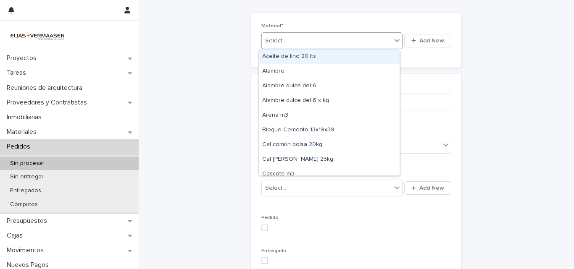
click at [305, 37] on div "Select..." at bounding box center [327, 41] width 130 height 14
type input "***"
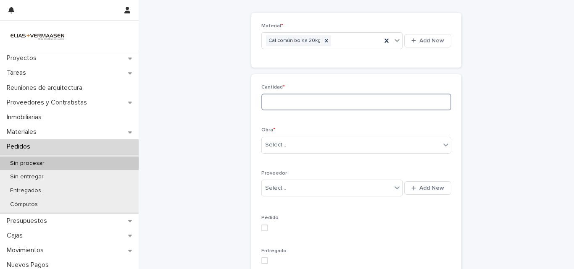
click at [280, 99] on input at bounding box center [356, 102] width 190 height 17
type input "**"
drag, startPoint x: 345, startPoint y: 156, endPoint x: 345, endPoint y: 148, distance: 8.0
click at [345, 155] on div "Obra * Select..." at bounding box center [356, 143] width 190 height 33
click at [345, 147] on div "Select..." at bounding box center [351, 145] width 179 height 14
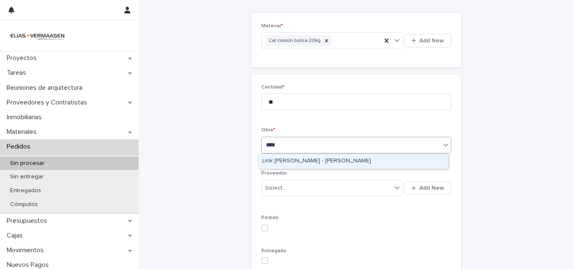
type input "*****"
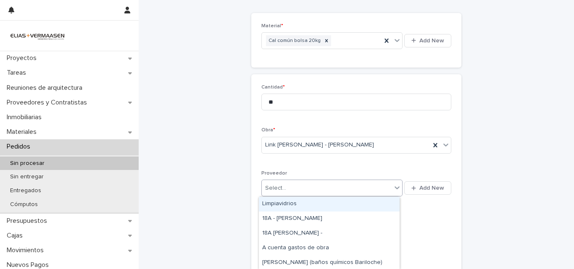
click at [353, 184] on div "Select..." at bounding box center [327, 189] width 130 height 14
type input "***"
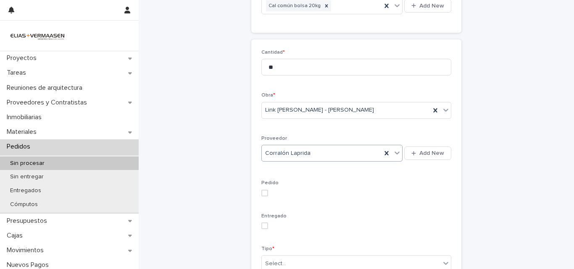
scroll to position [119, 0]
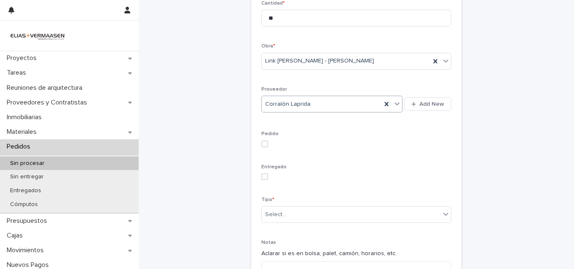
click at [266, 145] on label at bounding box center [356, 144] width 190 height 7
click at [256, 194] on div "Cantidad * ** Obra * Link Torre - [PERSON_NAME] Corralón Laprida Add New Pedido…" at bounding box center [356, 143] width 210 height 306
click at [261, 182] on div "Entregado" at bounding box center [356, 175] width 190 height 23
click at [261, 181] on div "Entregado" at bounding box center [356, 175] width 190 height 23
click at [264, 176] on span at bounding box center [264, 177] width 7 height 7
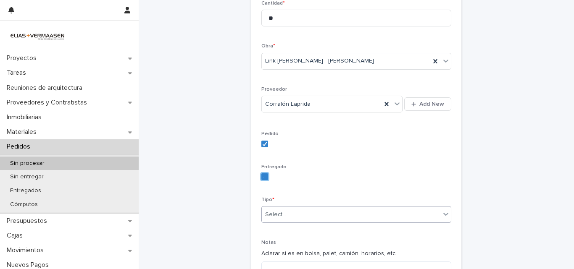
click at [268, 208] on div "Select..." at bounding box center [351, 215] width 179 height 14
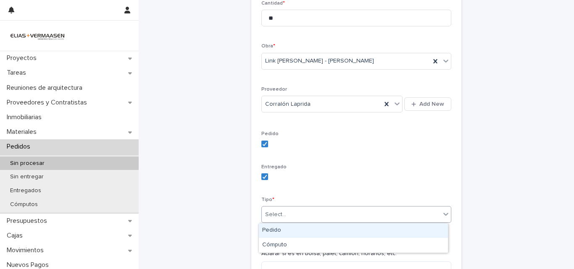
click at [273, 228] on div "Pedido" at bounding box center [353, 231] width 189 height 15
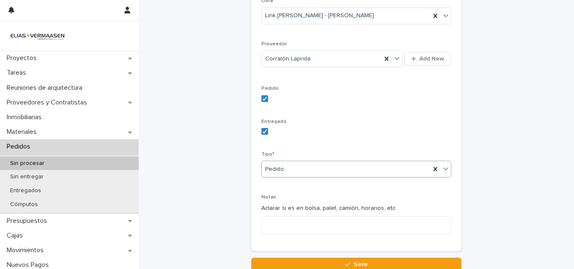
scroll to position [232, 0]
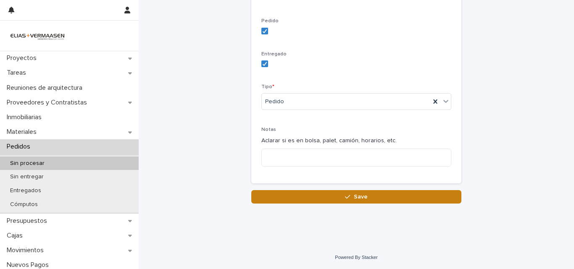
drag, startPoint x: 291, startPoint y: 207, endPoint x: 291, endPoint y: 200, distance: 6.7
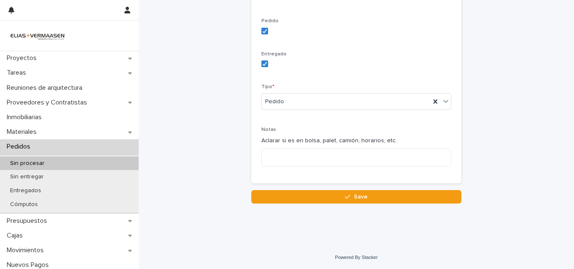
click at [291, 200] on button "Save" at bounding box center [356, 196] width 210 height 13
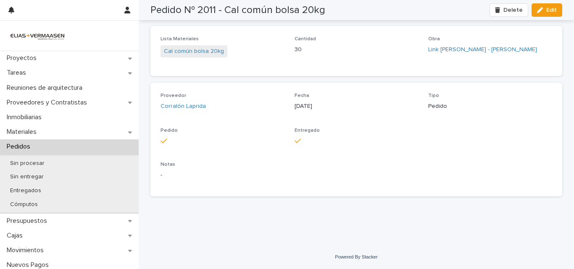
scroll to position [35, 0]
